Goal: Task Accomplishment & Management: Manage account settings

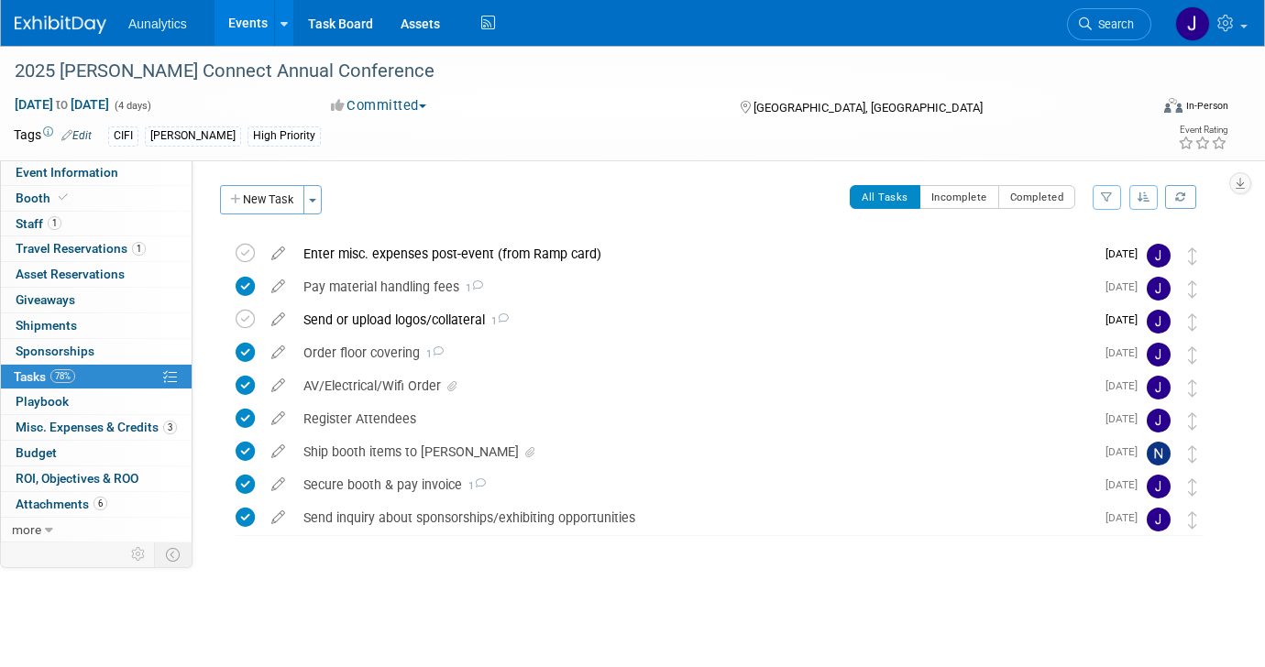
click at [255, 27] on link "Events" at bounding box center [247, 23] width 67 height 46
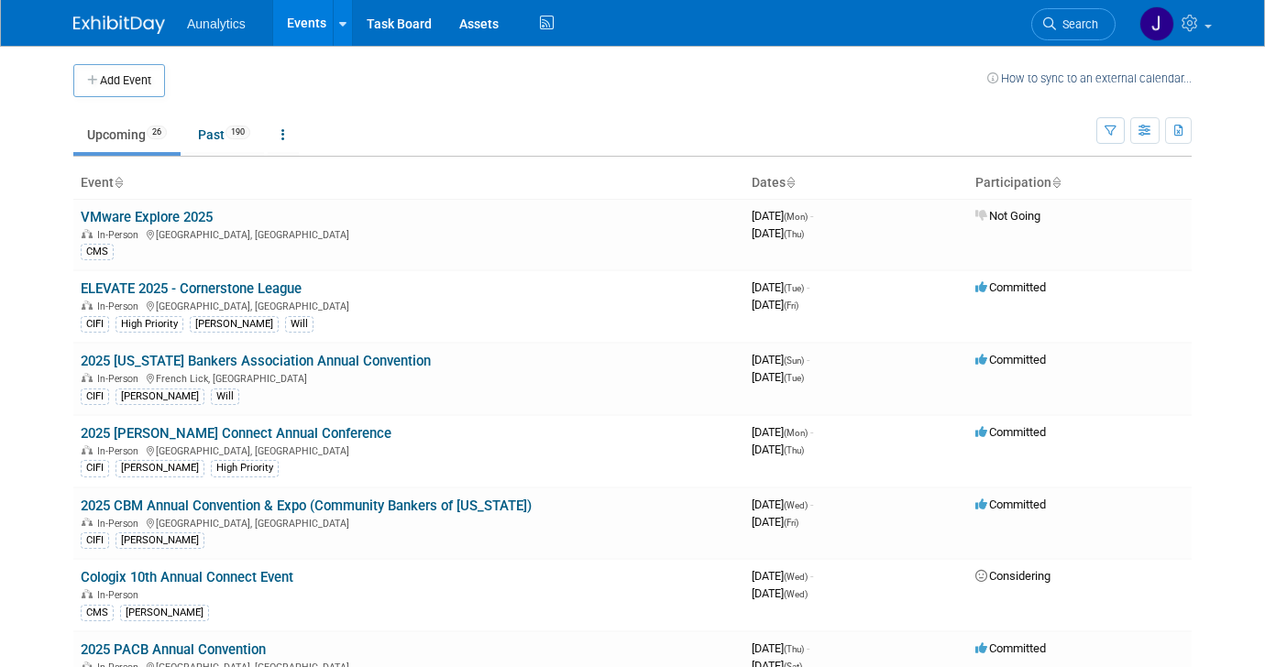
click at [136, 141] on link "Upcoming 26" at bounding box center [126, 134] width 107 height 35
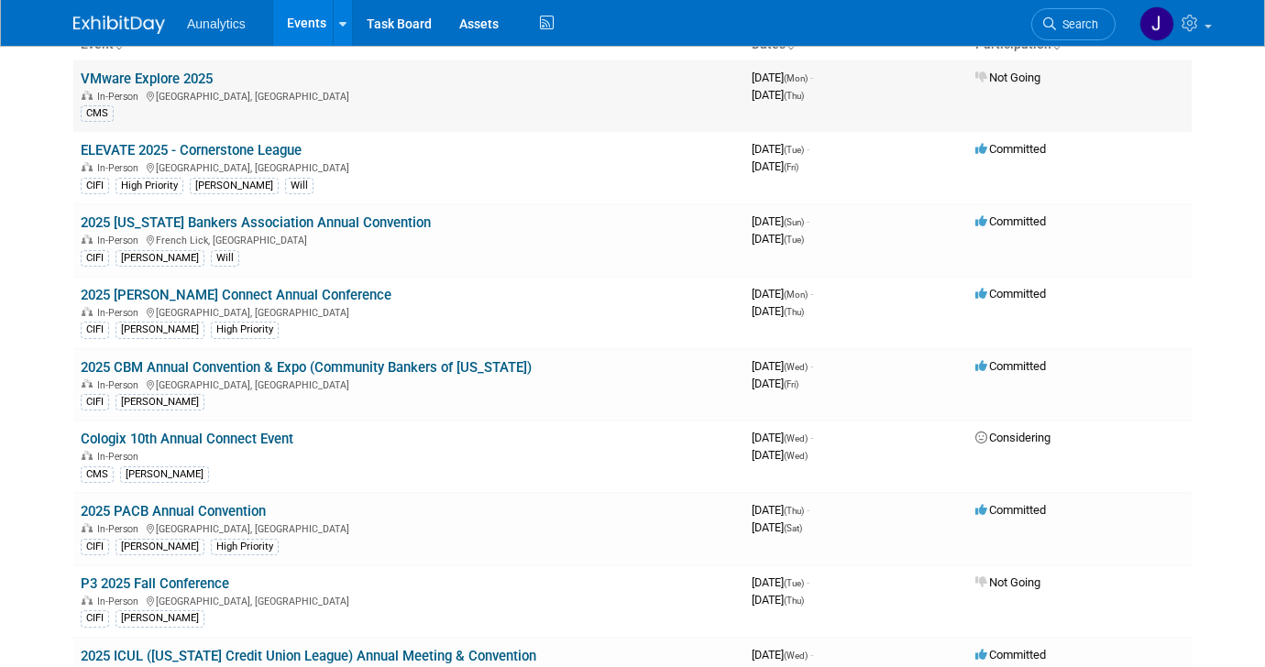
scroll to position [154, 0]
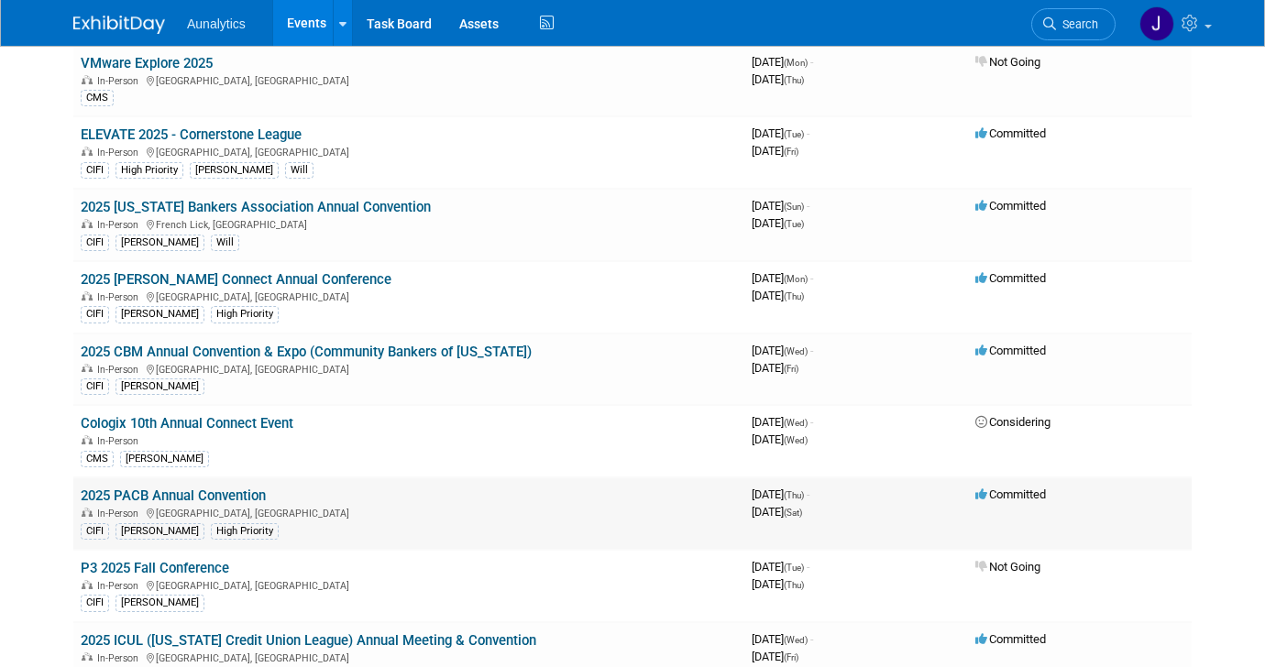
click at [156, 494] on link "2025 PACB Annual Convention" at bounding box center [173, 496] width 185 height 16
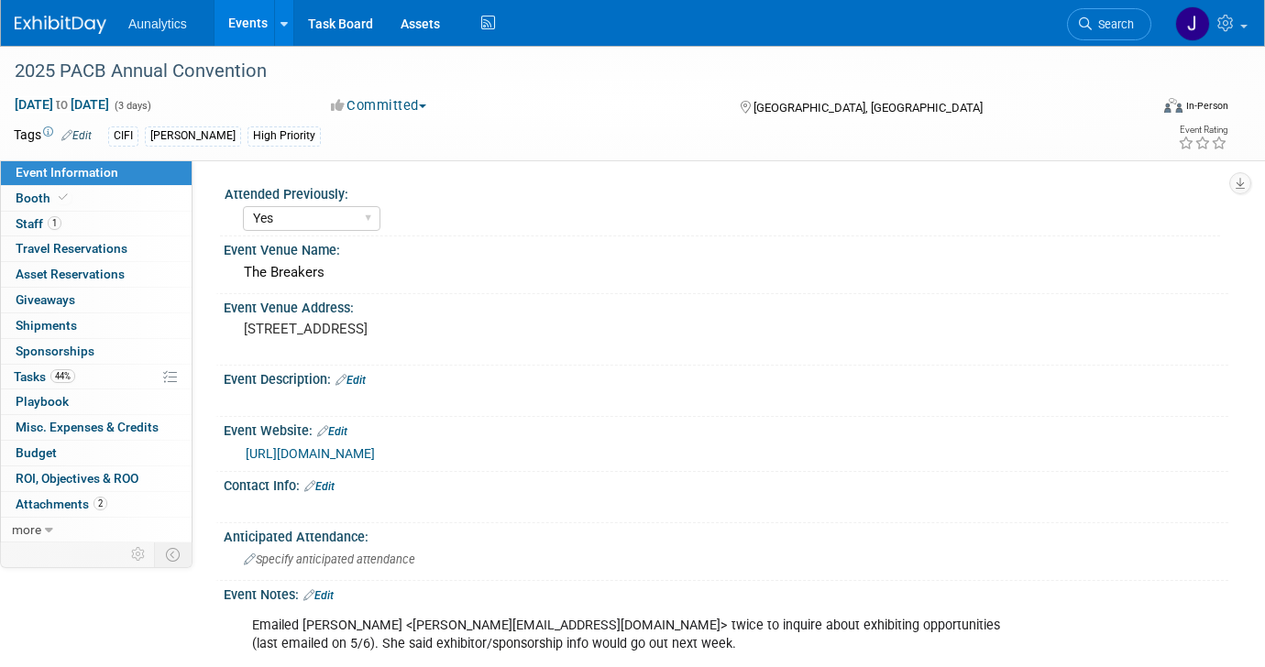
select select "Yes"
click at [253, 28] on link "Events" at bounding box center [247, 23] width 67 height 46
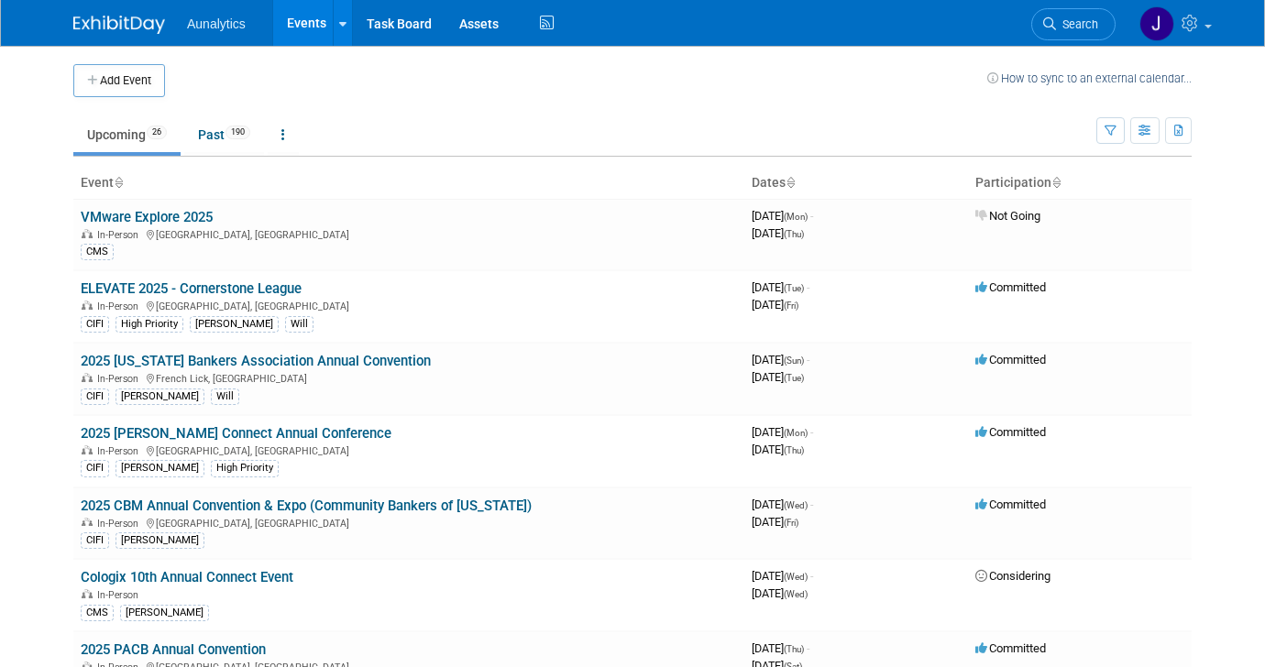
click at [128, 138] on link "Upcoming 26" at bounding box center [126, 134] width 107 height 35
click at [279, 288] on link "ELEVATE 2025 - Cornerstone League" at bounding box center [191, 288] width 221 height 16
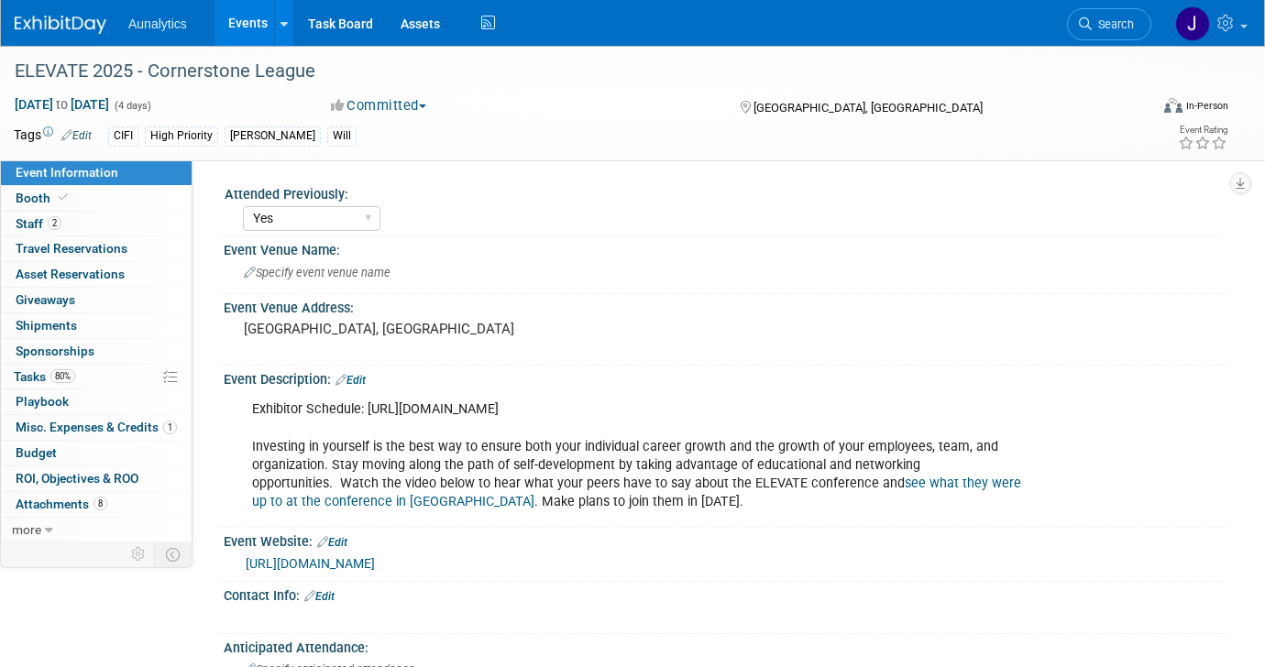
select select "Yes"
select select "Submitted"
click at [104, 329] on link "0 Shipments 0" at bounding box center [96, 325] width 191 height 25
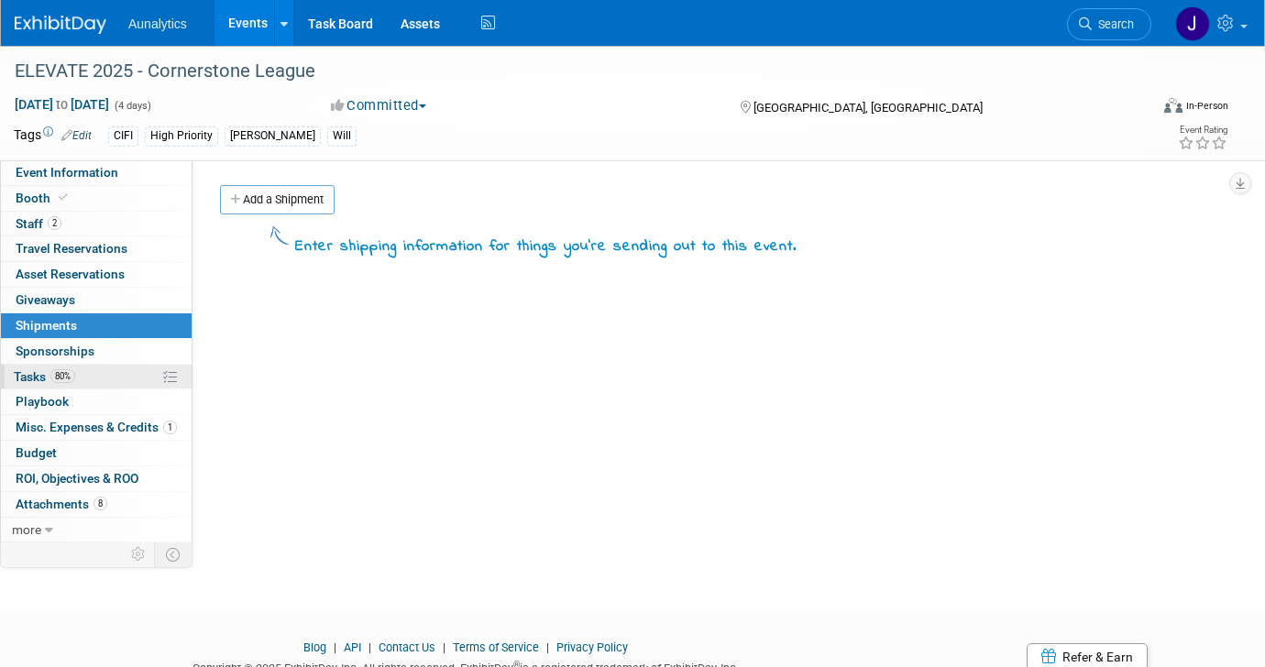
click at [71, 373] on span "80%" at bounding box center [62, 376] width 25 height 14
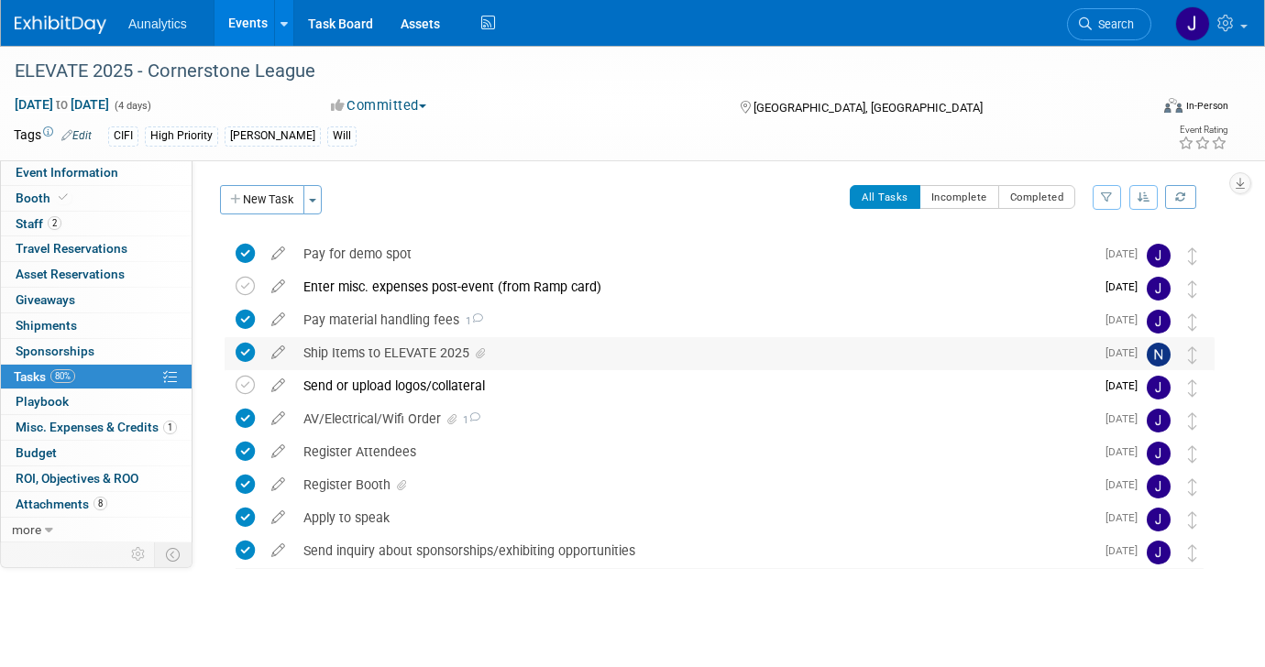
click at [382, 358] on div "Ship Items to ELEVATE 2025" at bounding box center [694, 352] width 800 height 31
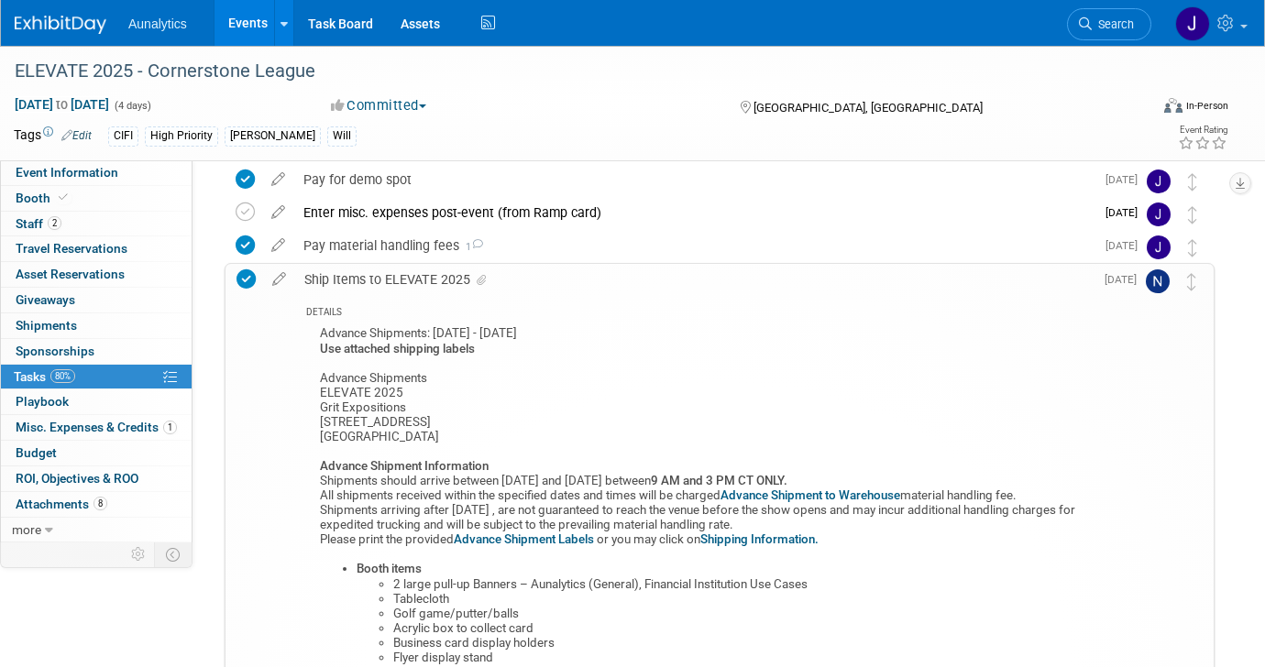
scroll to position [72, 0]
